Goal: Use online tool/utility: Utilize a website feature to perform a specific function

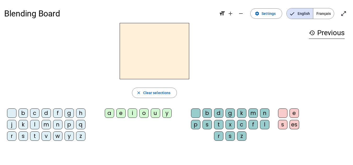
click at [70, 123] on div "p" at bounding box center [68, 124] width 9 height 9
click at [154, 114] on div "u" at bounding box center [155, 113] width 9 height 9
click at [219, 138] on div "r" at bounding box center [218, 136] width 9 height 9
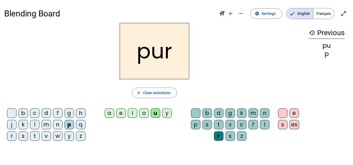
click at [49, 111] on div "d" at bounding box center [46, 113] width 9 height 9
click at [49, 125] on div "m" at bounding box center [46, 124] width 9 height 9
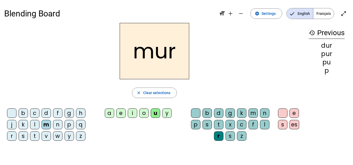
click at [25, 136] on div "s" at bounding box center [23, 136] width 9 height 9
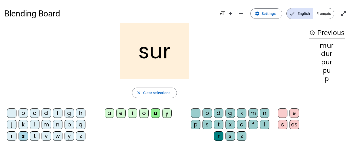
click at [195, 112] on div at bounding box center [195, 113] width 9 height 9
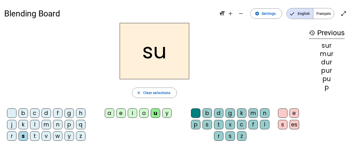
click at [27, 111] on div "b" at bounding box center [23, 113] width 9 height 9
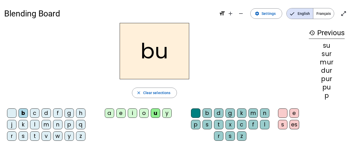
click at [48, 138] on div "v" at bounding box center [46, 136] width 9 height 9
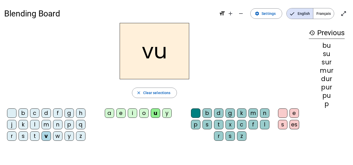
click at [112, 113] on div "a" at bounding box center [109, 113] width 9 height 9
click at [38, 124] on div "l" at bounding box center [34, 124] width 9 height 9
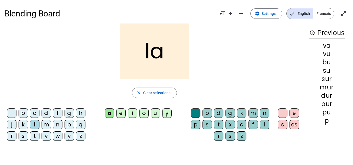
click at [46, 126] on div "m" at bounding box center [46, 124] width 9 height 9
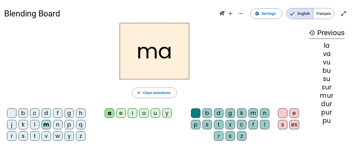
click at [125, 113] on div "e" at bounding box center [120, 113] width 9 height 9
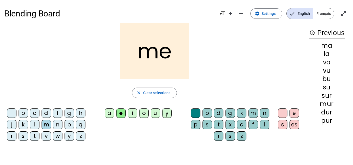
click at [26, 136] on div "s" at bounding box center [23, 136] width 9 height 9
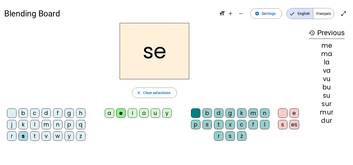
click at [38, 125] on div "l" at bounding box center [34, 124] width 9 height 9
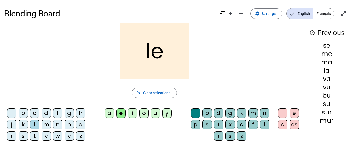
click at [59, 124] on div "n" at bounding box center [57, 124] width 9 height 9
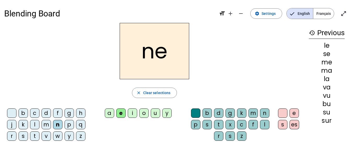
click at [133, 113] on div "i" at bounding box center [132, 113] width 9 height 9
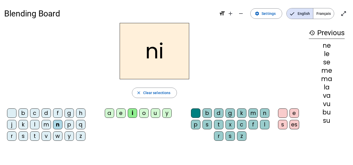
click at [24, 136] on div "s" at bounding box center [23, 136] width 9 height 9
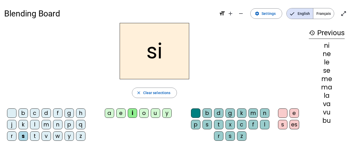
click at [81, 115] on div "h" at bounding box center [80, 113] width 9 height 9
